Goal: Task Accomplishment & Management: Complete application form

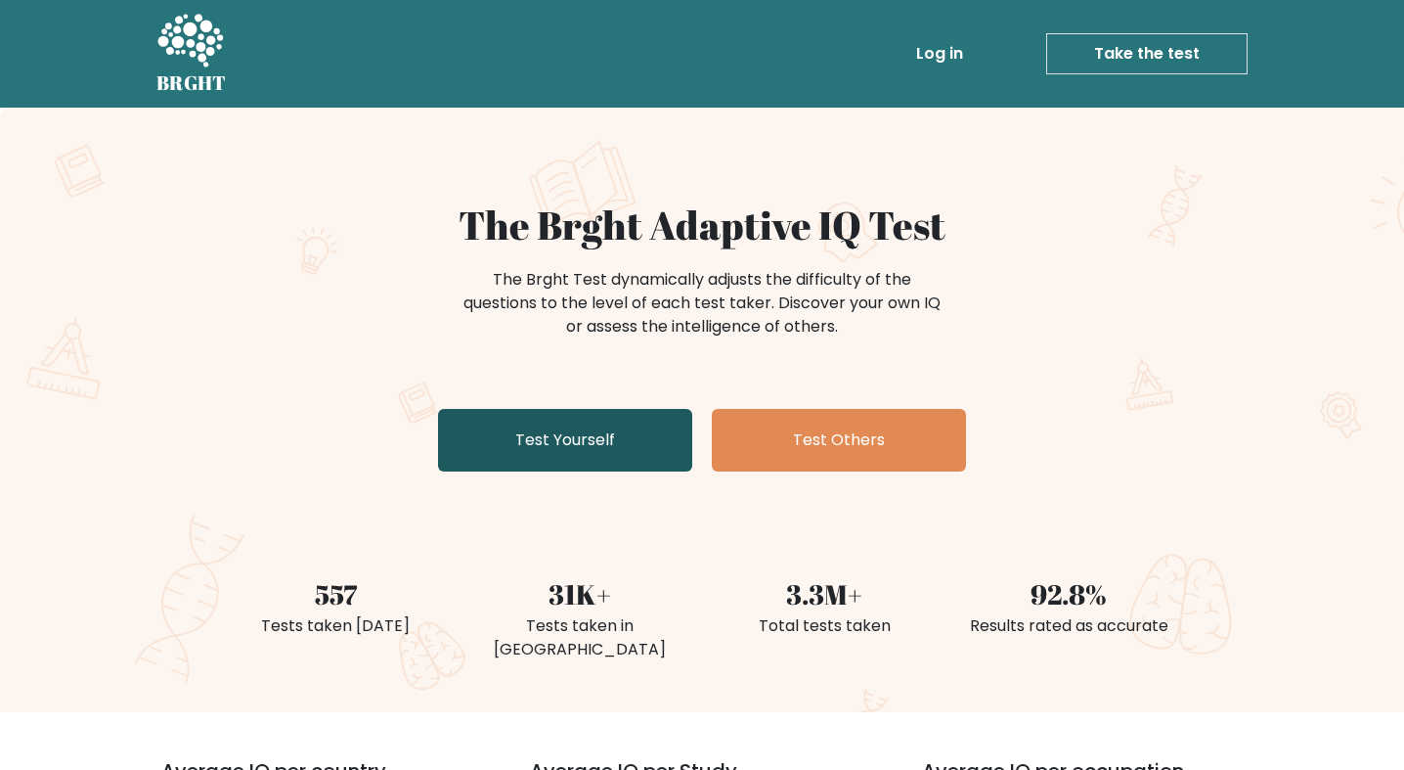
click at [585, 418] on link "Test Yourself" at bounding box center [565, 440] width 254 height 63
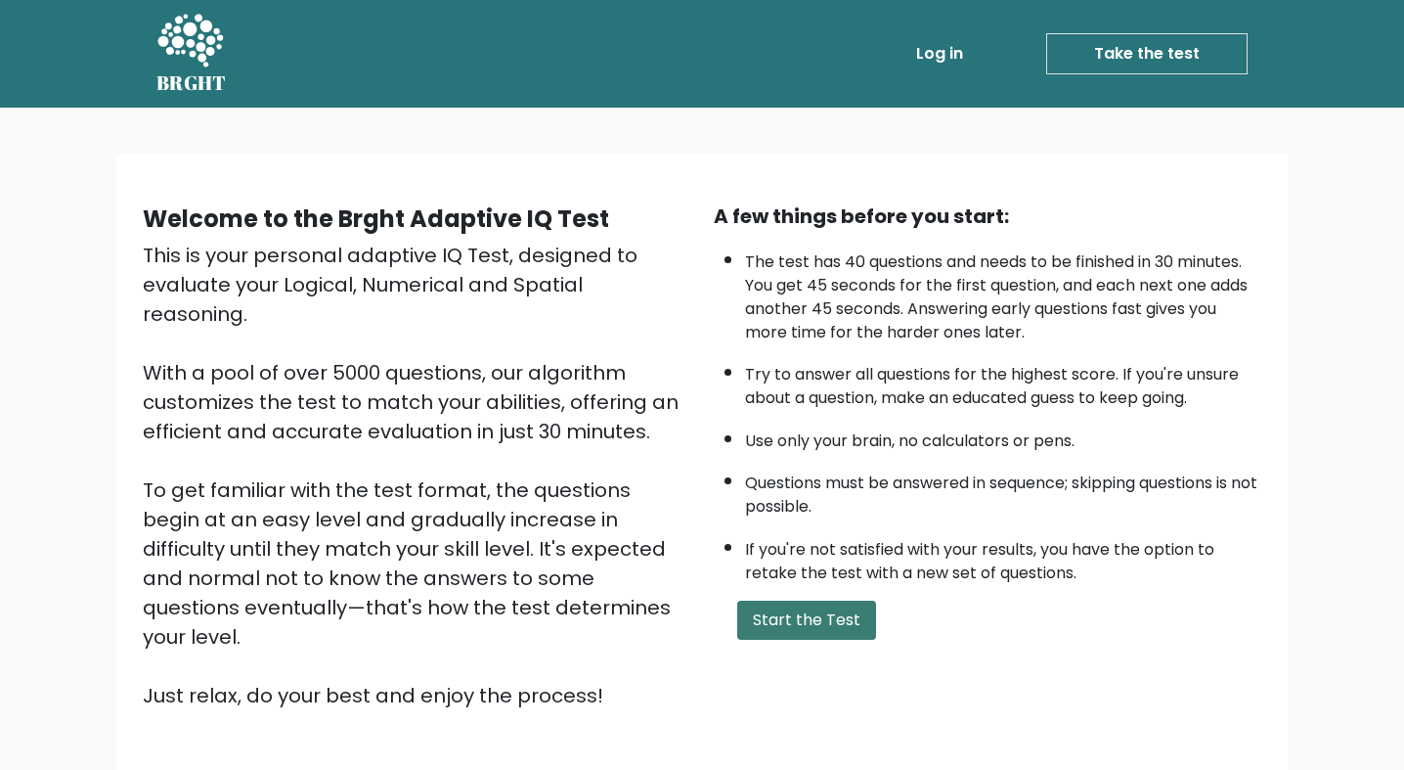
click at [763, 607] on button "Start the Test" at bounding box center [806, 619] width 139 height 39
click at [788, 617] on button "Start the Test" at bounding box center [806, 619] width 139 height 39
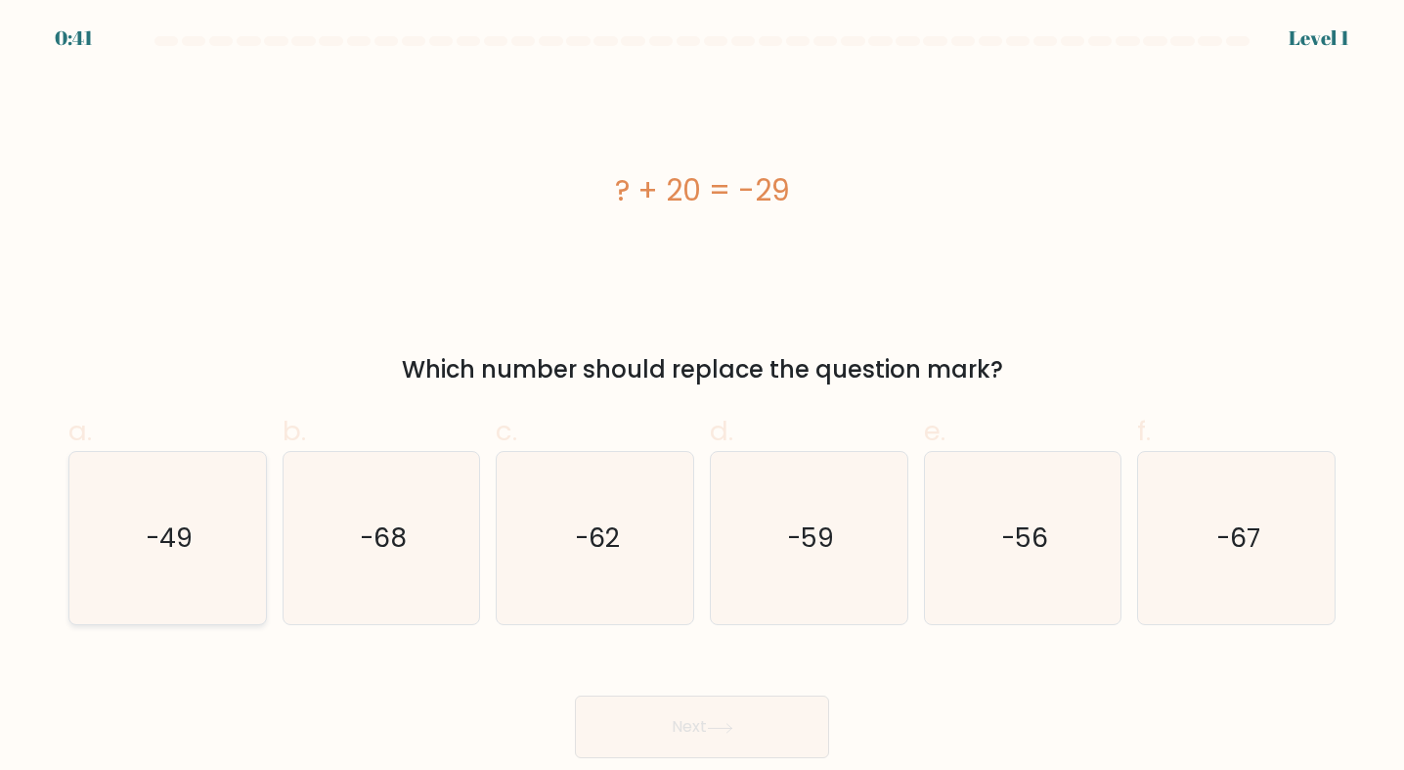
click at [134, 585] on icon "-49" at bounding box center [167, 538] width 172 height 172
click at [702, 398] on input "a. -49" at bounding box center [702, 391] width 1 height 13
radio input "true"
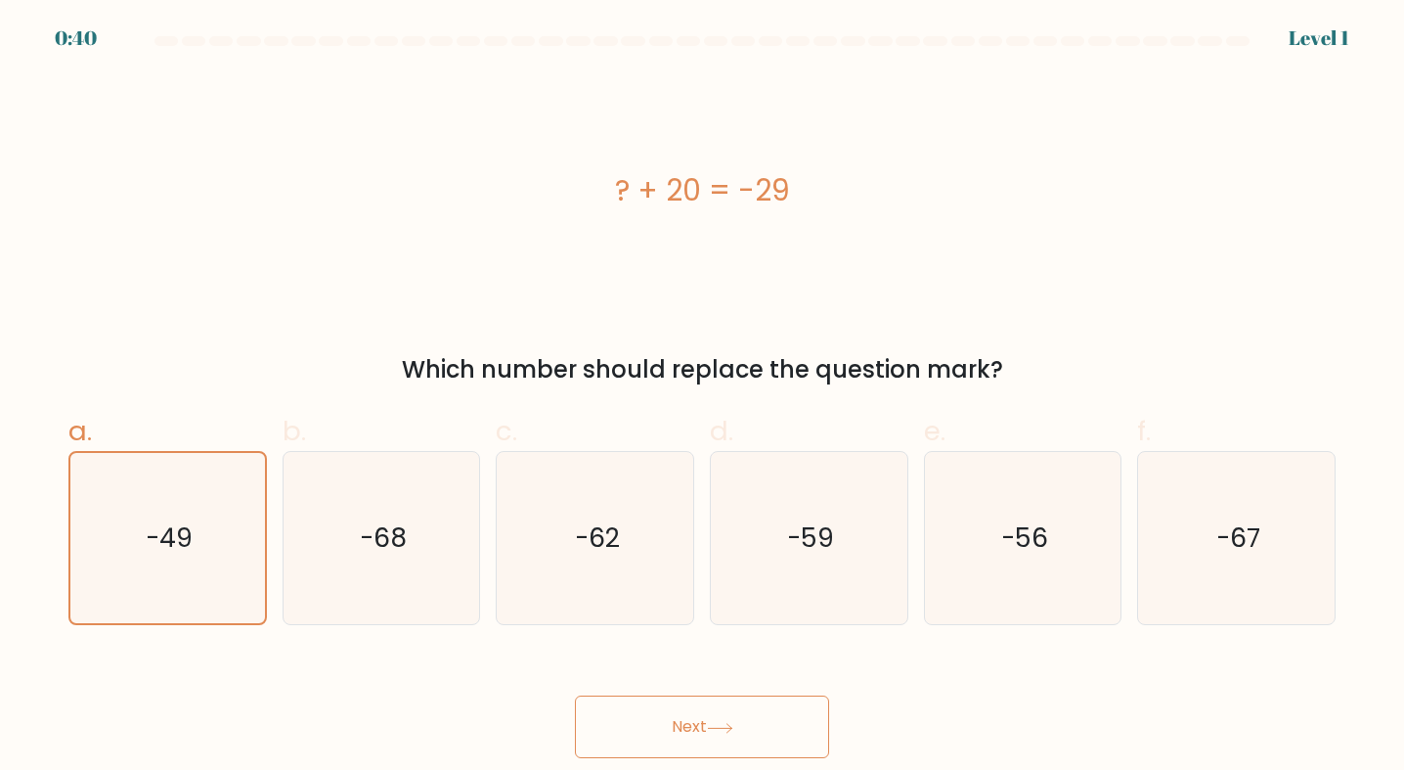
click at [804, 731] on button "Next" at bounding box center [702, 726] width 254 height 63
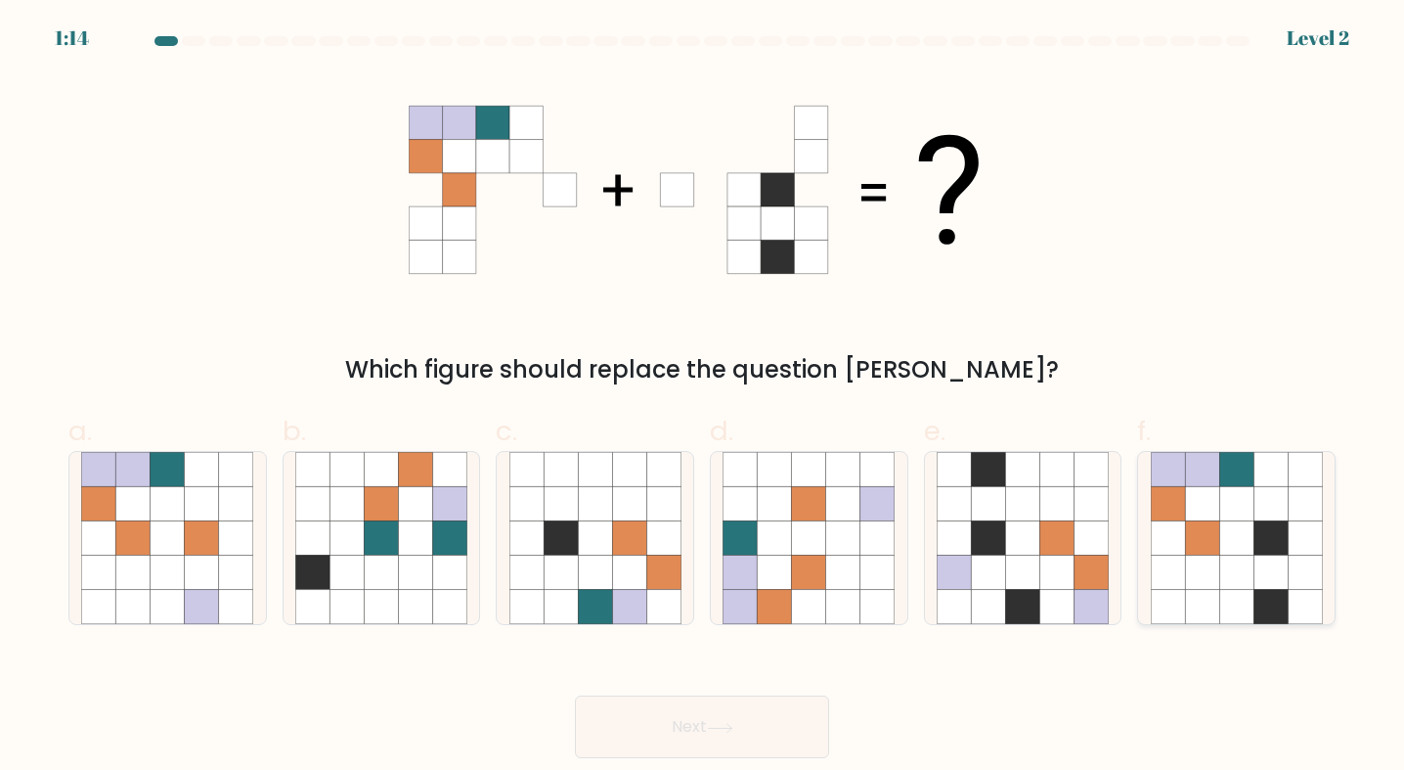
click at [1242, 584] on icon at bounding box center [1236, 572] width 34 height 34
click at [703, 398] on input "f." at bounding box center [702, 391] width 1 height 13
radio input "true"
click at [583, 708] on button "Next" at bounding box center [702, 726] width 254 height 63
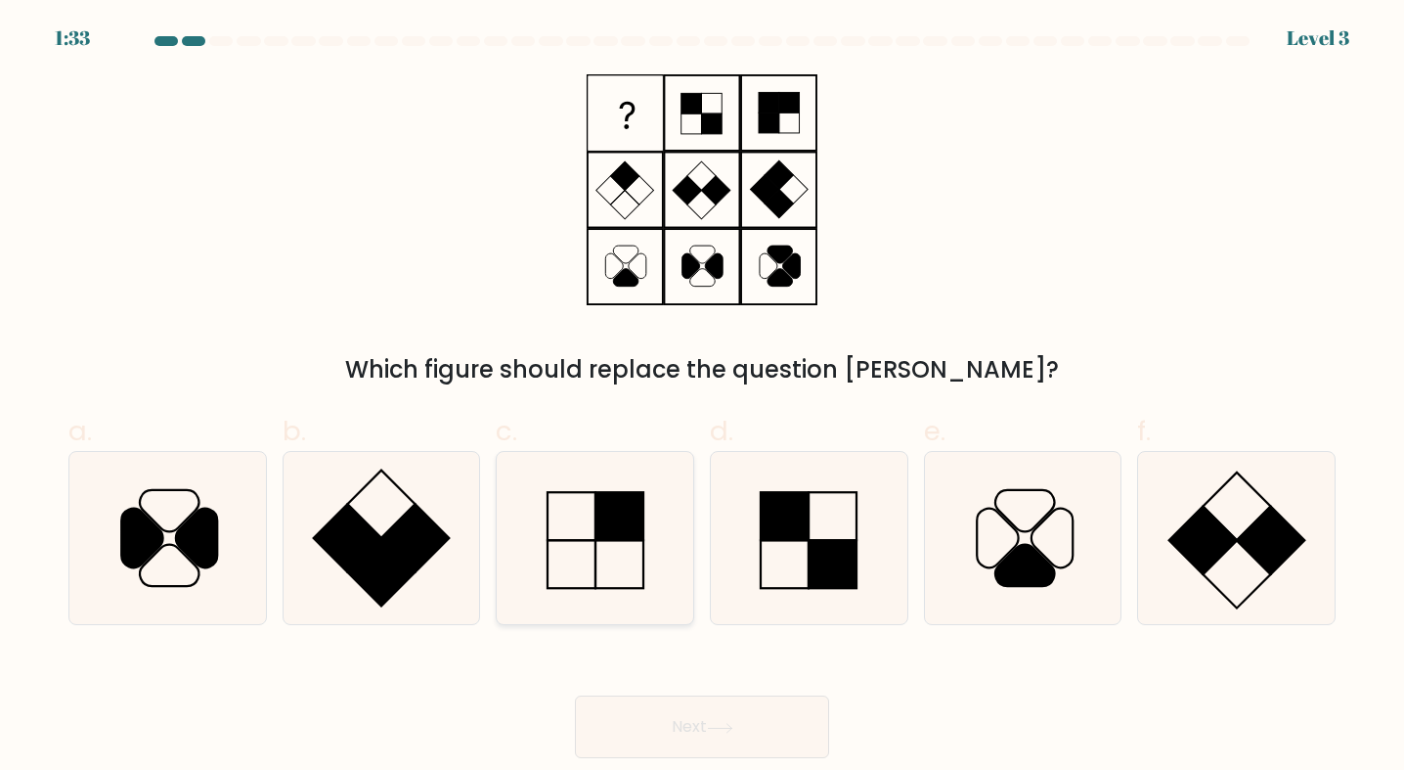
click at [638, 500] on rect at bounding box center [620, 517] width 48 height 48
click at [702, 398] on input "c." at bounding box center [702, 391] width 1 height 13
radio input "true"
click at [727, 734] on button "Next" at bounding box center [702, 726] width 254 height 63
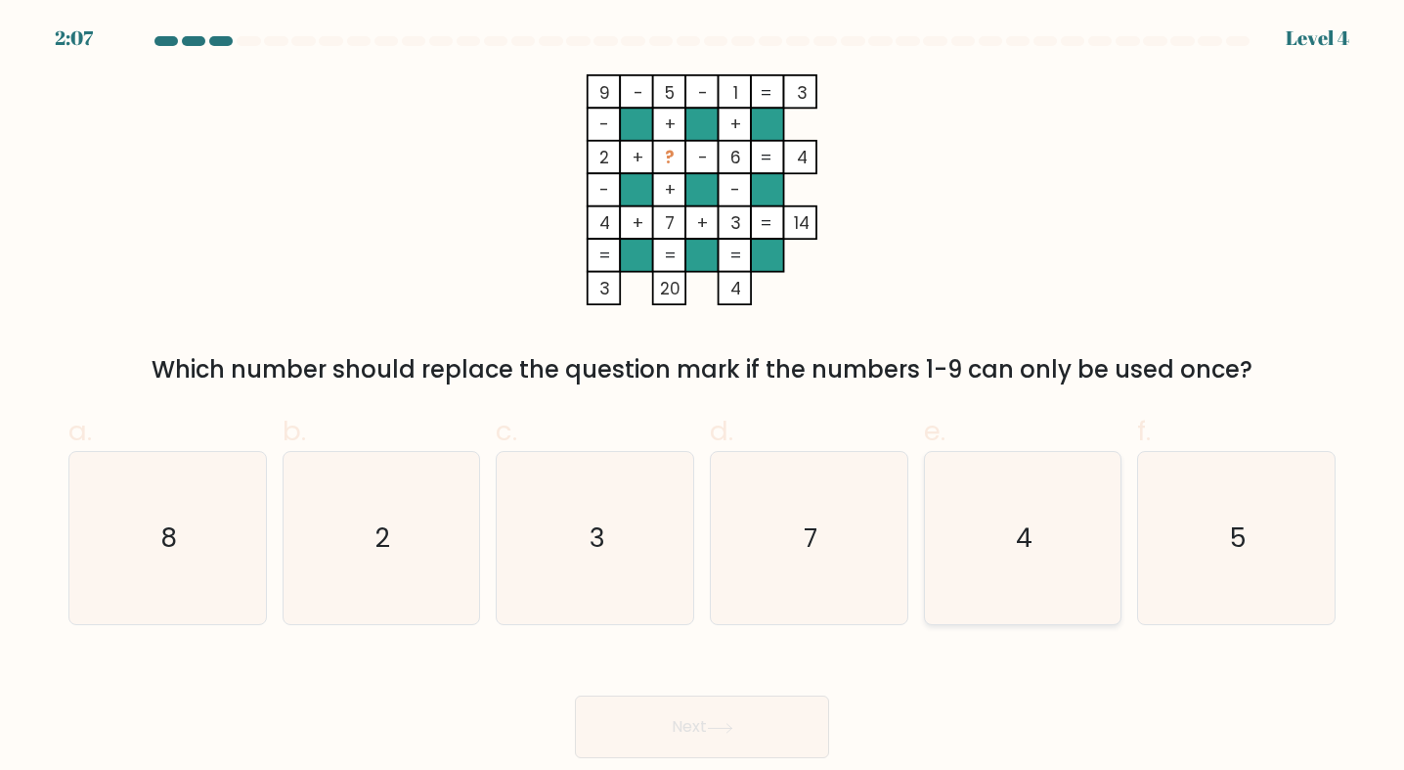
click at [1008, 620] on icon "4" at bounding box center [1023, 538] width 172 height 172
click at [703, 398] on input "e. 4" at bounding box center [702, 391] width 1 height 13
radio input "true"
click at [733, 733] on icon at bounding box center [720, 728] width 26 height 11
